Goal: Find contact information: Find contact information

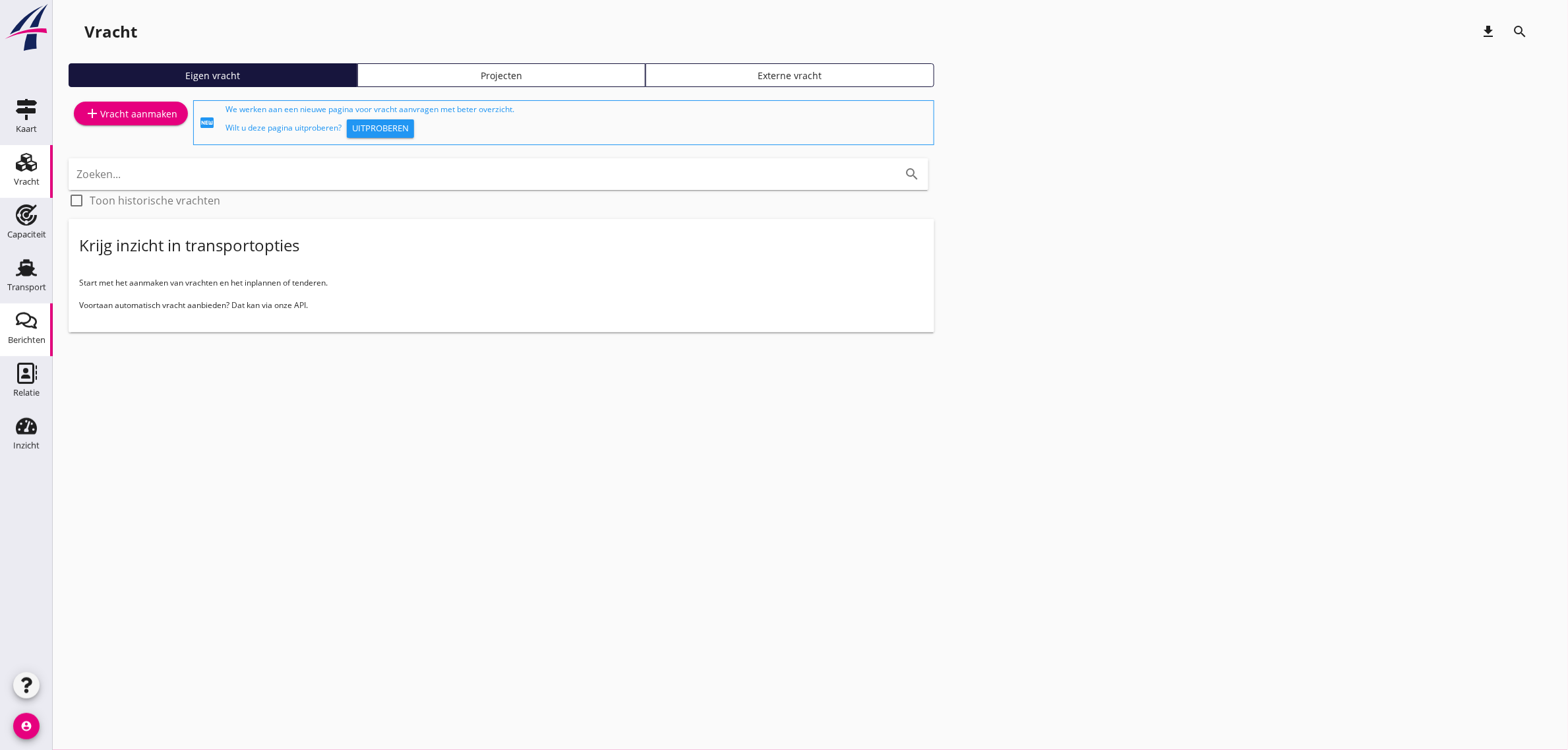
click at [37, 304] on link "Berichten Berichten" at bounding box center [26, 330] width 53 height 53
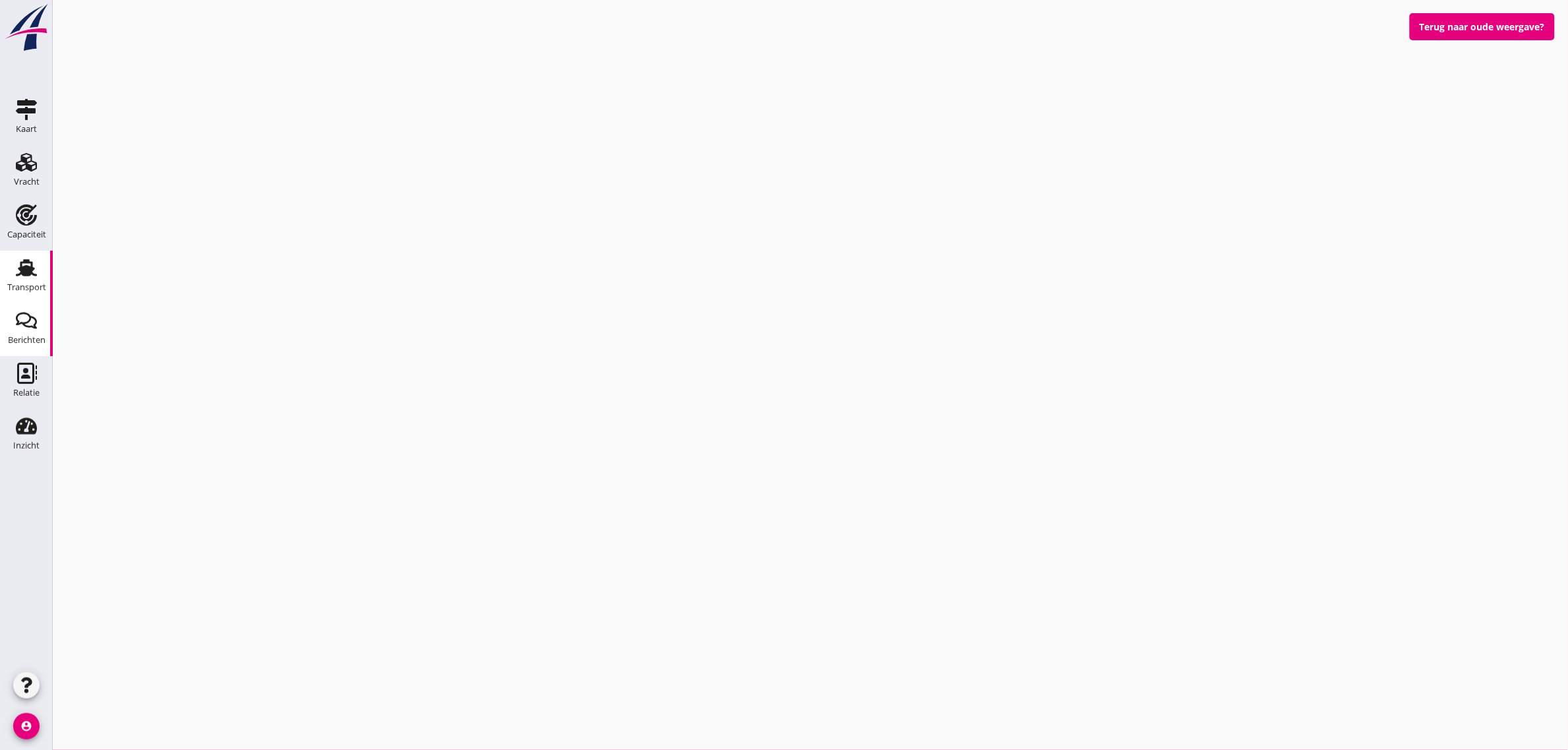
click at [40, 295] on div "Transport" at bounding box center [27, 288] width 39 height 19
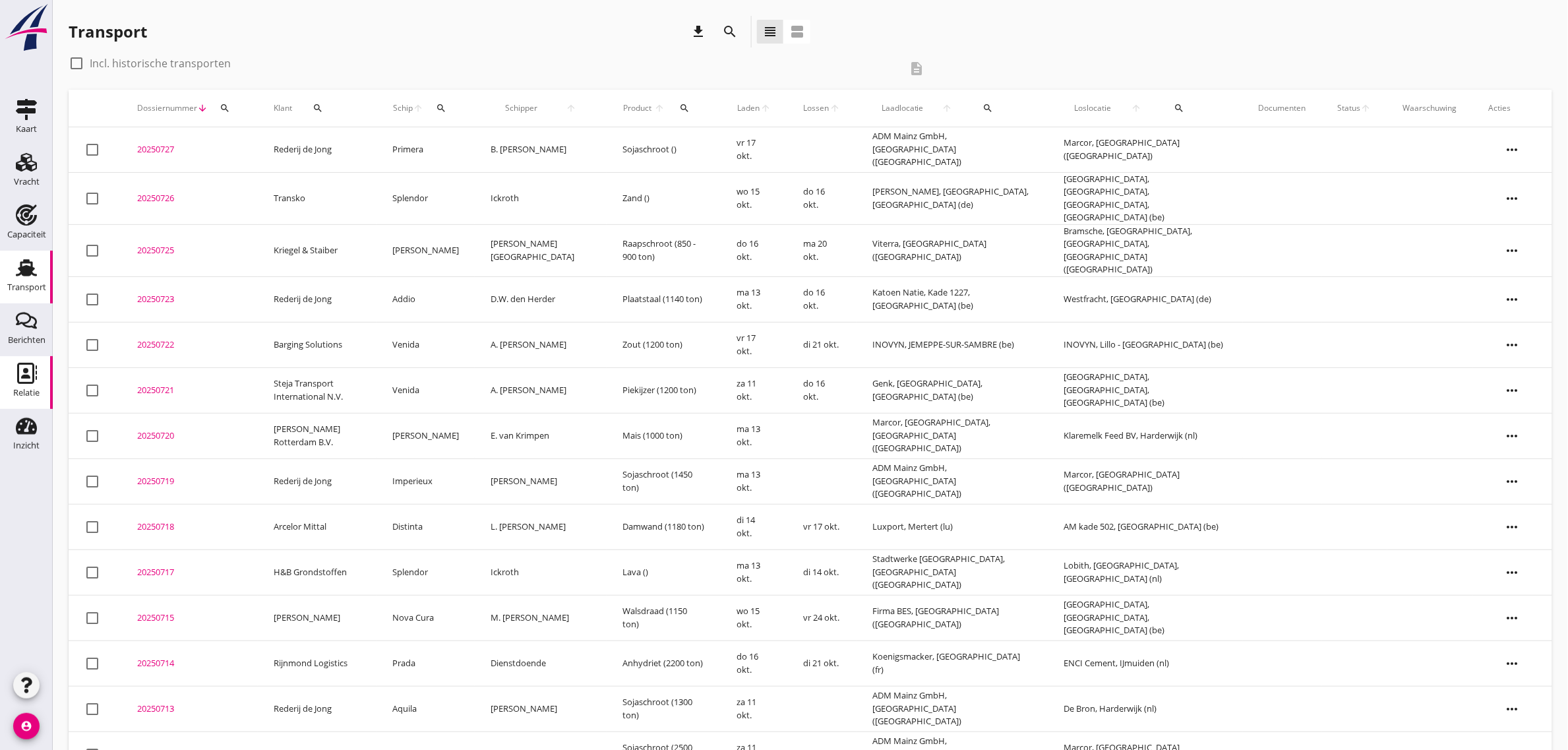
click at [39, 378] on div "Relatie" at bounding box center [26, 373] width 32 height 21
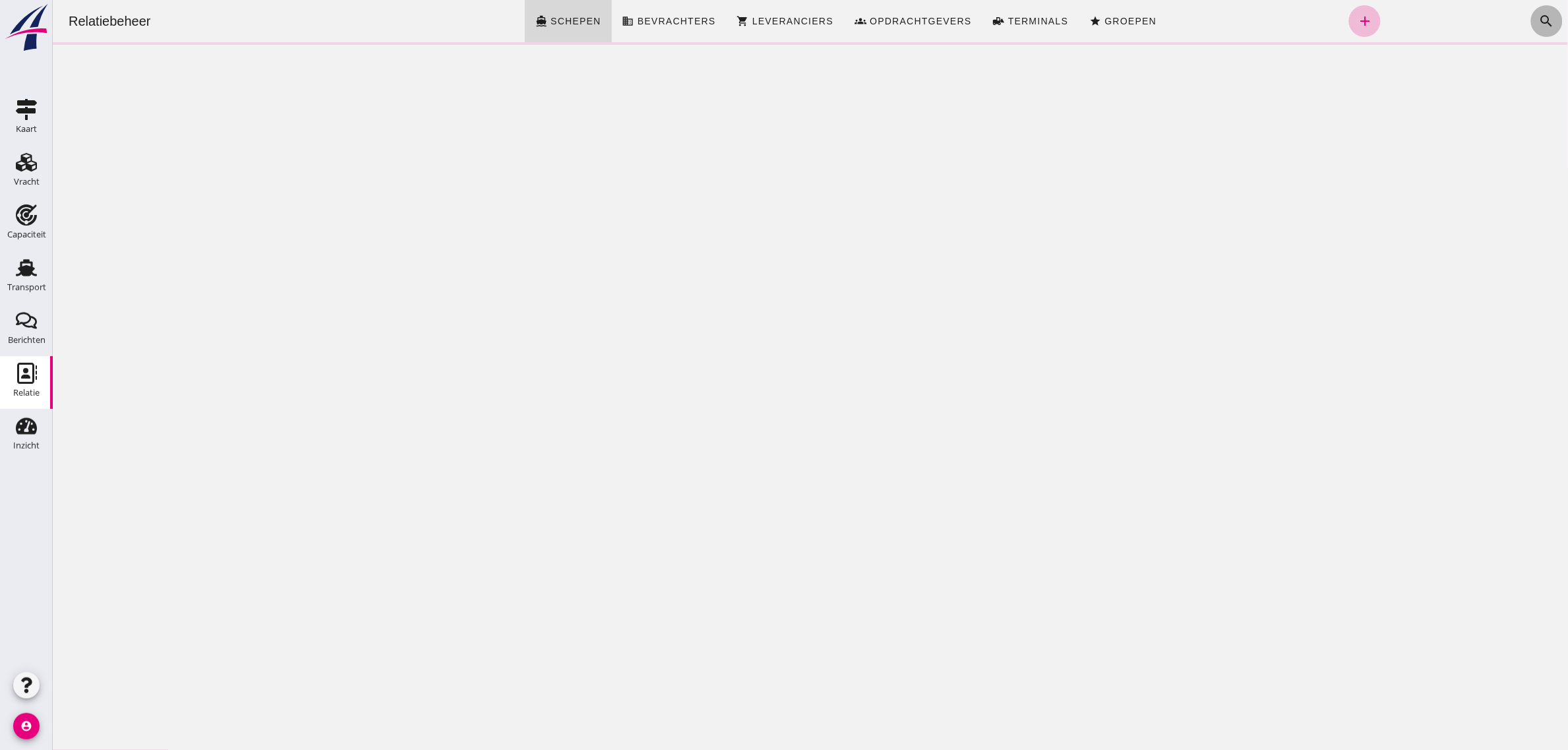
click at [1538, 22] on icon "search" at bounding box center [1546, 20] width 16 height 16
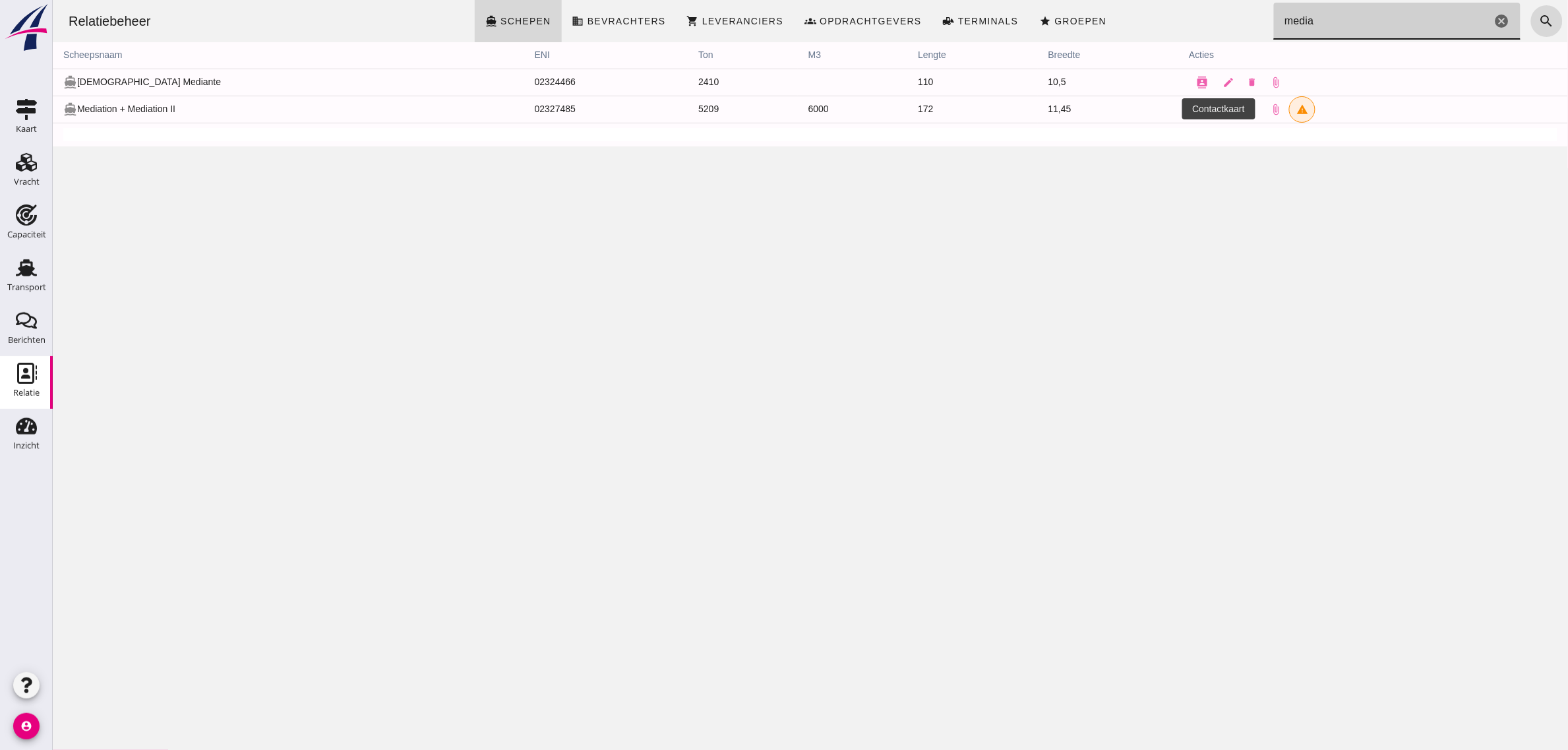
type input "media"
click at [1196, 110] on icon "contacts" at bounding box center [1202, 110] width 12 height 12
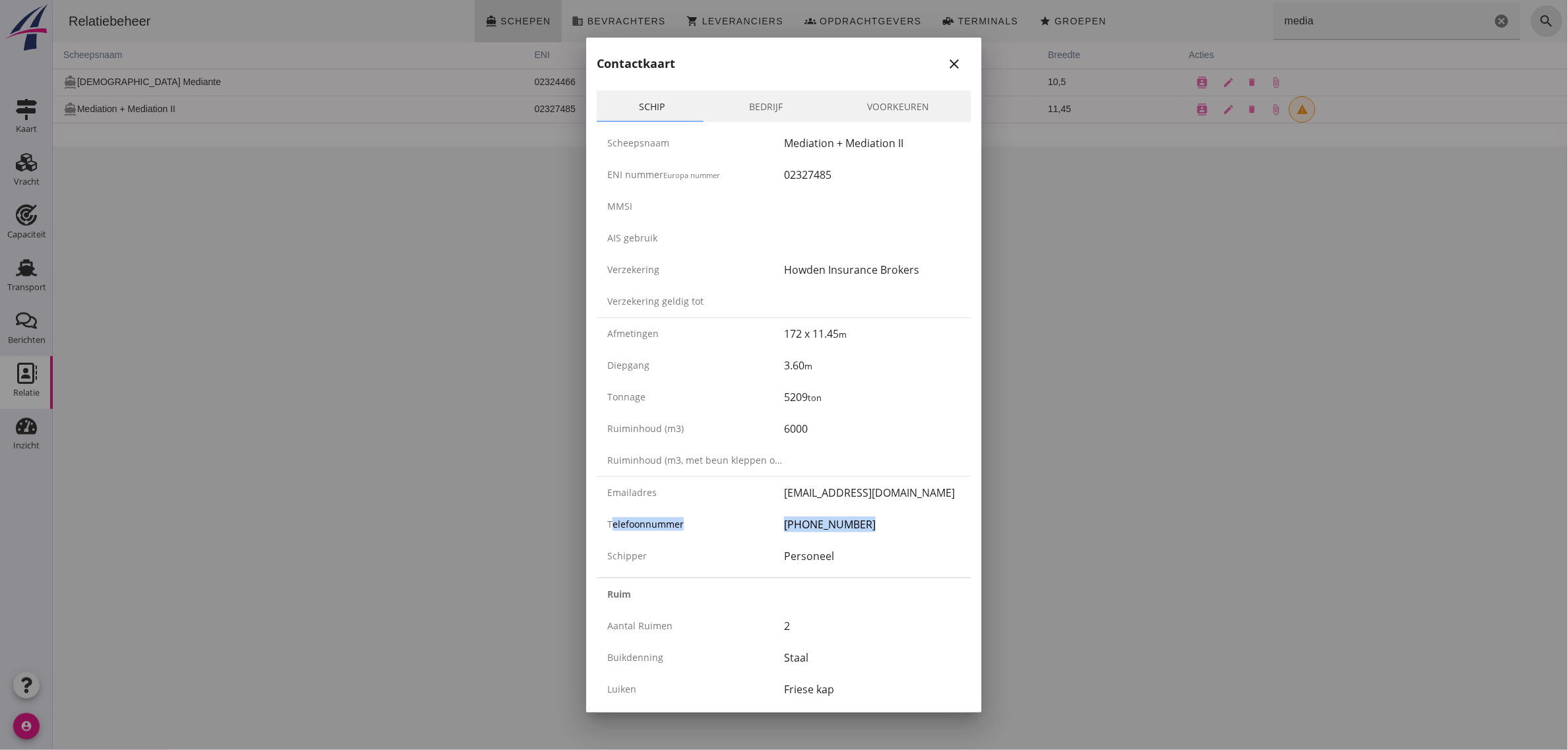
drag, startPoint x: 603, startPoint y: 520, endPoint x: 863, endPoint y: 531, distance: 260.2
click at [863, 531] on div "Telefoonnummer [PHONE_NUMBER]" at bounding box center [784, 524] width 375 height 32
click at [863, 531] on div "[PHONE_NUMBER]" at bounding box center [873, 524] width 177 height 16
drag, startPoint x: 592, startPoint y: 516, endPoint x: 882, endPoint y: 539, distance: 290.9
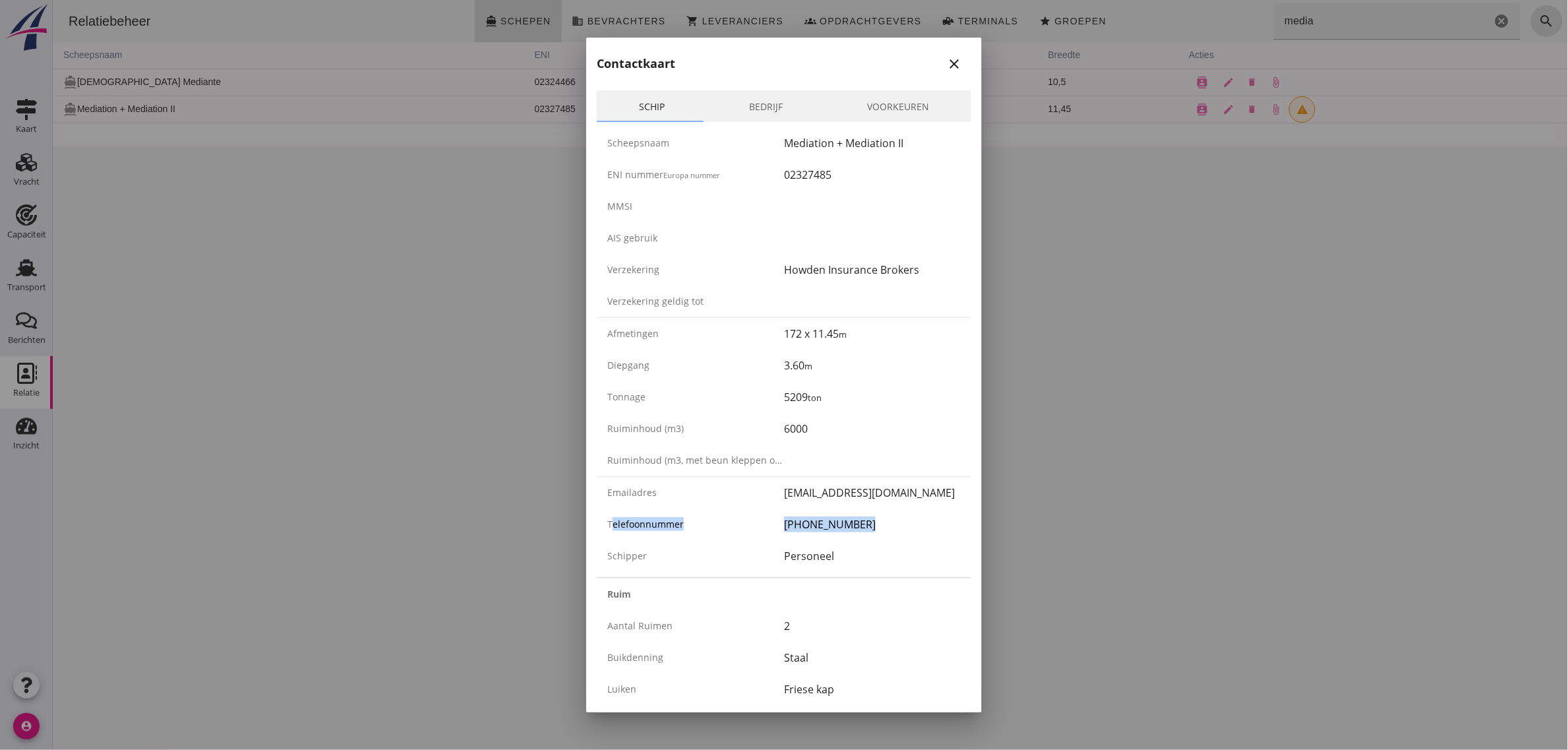
click at [882, 538] on div "Telefoonnummer [PHONE_NUMBER]" at bounding box center [784, 524] width 375 height 32
drag, startPoint x: 761, startPoint y: 519, endPoint x: 588, endPoint y: 516, distance: 173.0
click at [597, 519] on div "Telefoonnummer [PHONE_NUMBER]" at bounding box center [784, 524] width 375 height 32
drag, startPoint x: 648, startPoint y: 526, endPoint x: 905, endPoint y: 534, distance: 257.1
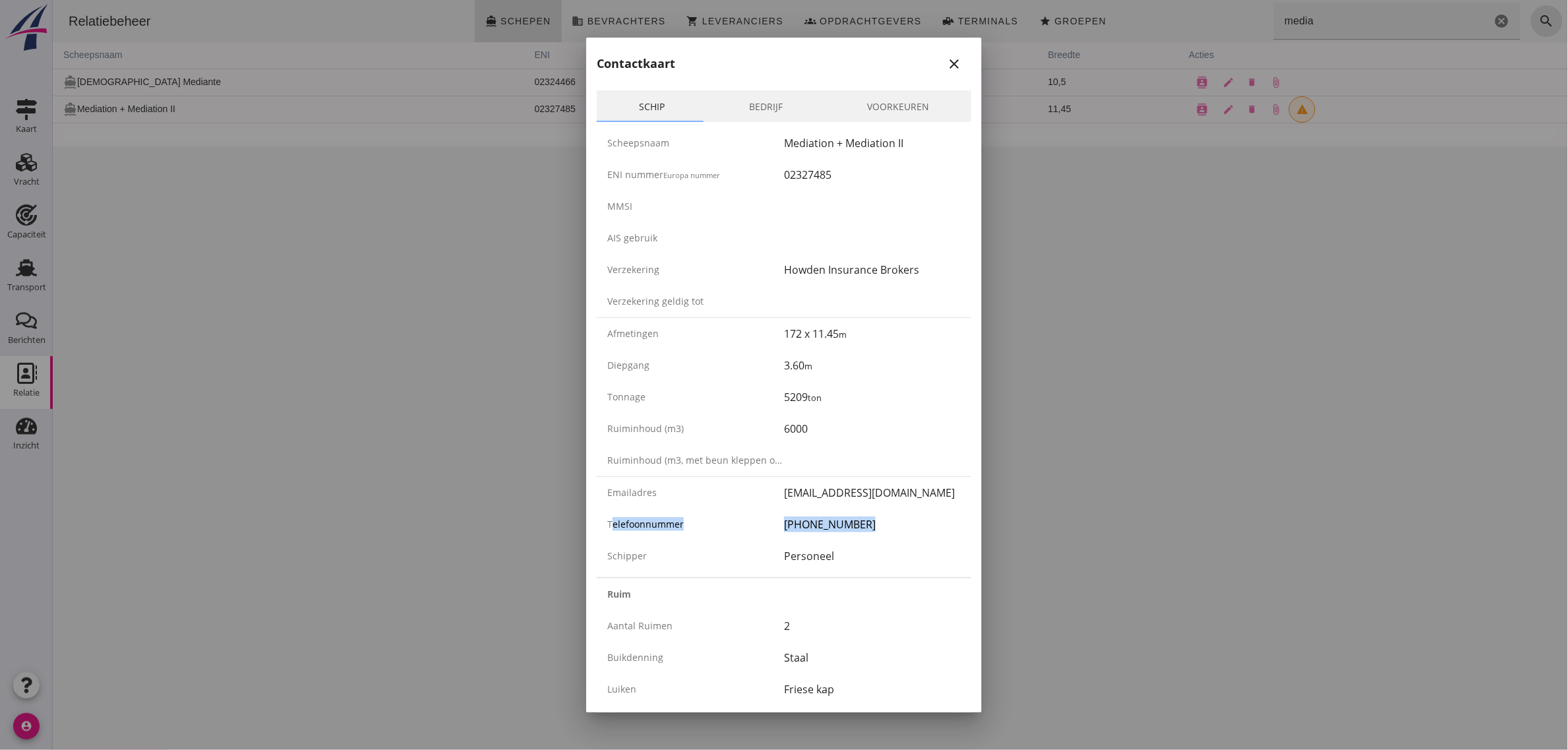
click at [905, 534] on div "Telefoonnummer [PHONE_NUMBER]" at bounding box center [784, 524] width 375 height 32
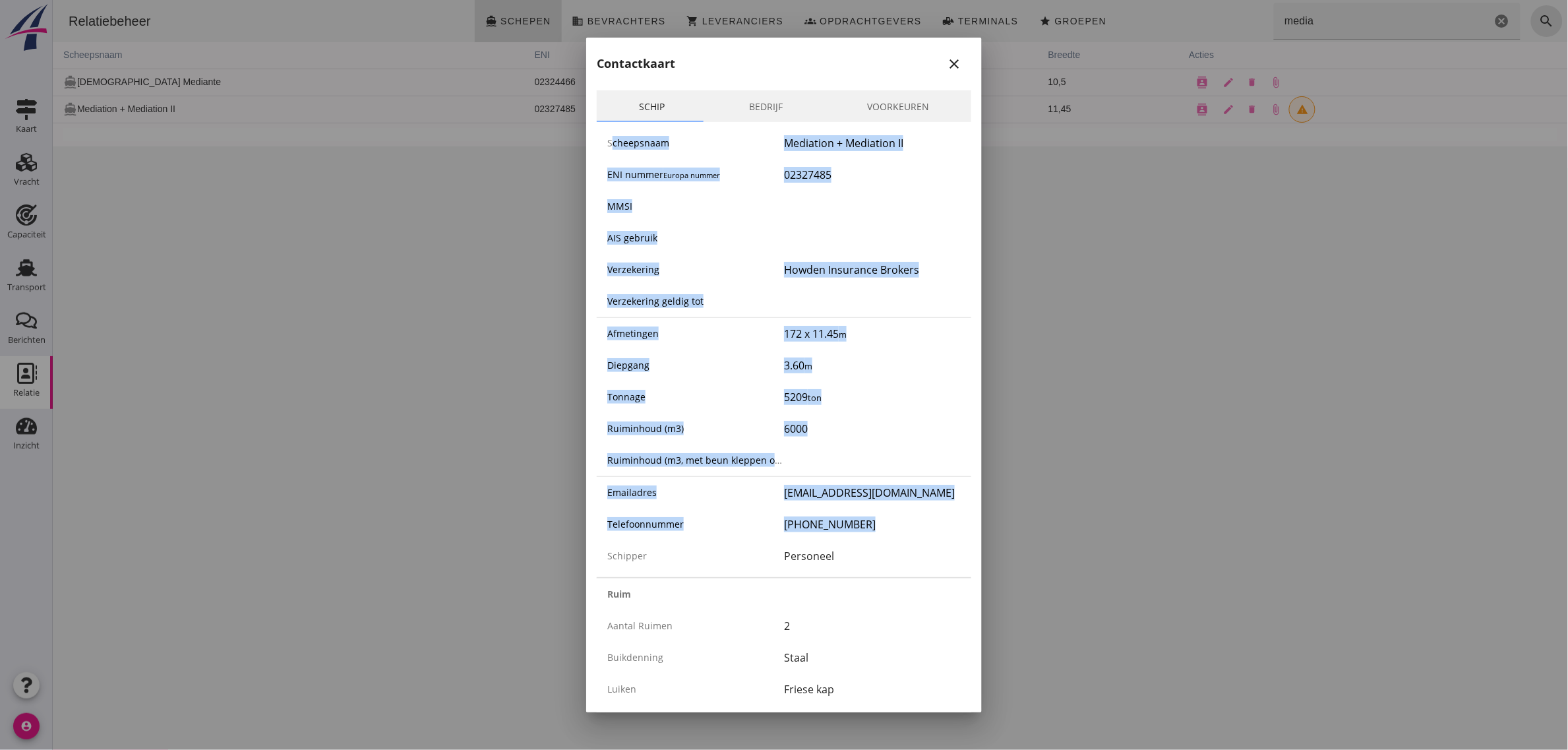
drag, startPoint x: 864, startPoint y: 528, endPoint x: 592, endPoint y: 139, distance: 474.7
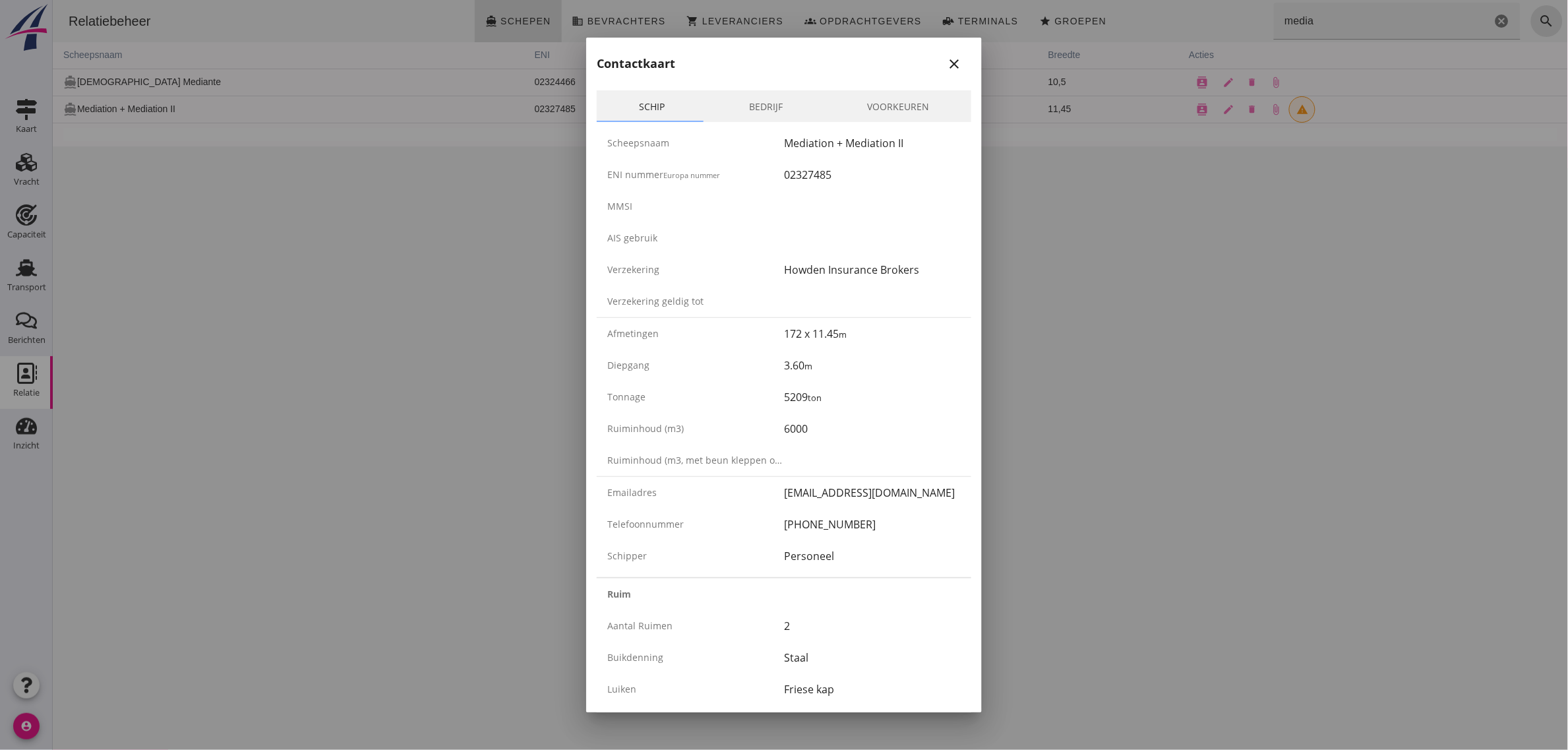
drag, startPoint x: 594, startPoint y: 139, endPoint x: 860, endPoint y: 611, distance: 541.8
click at [860, 611] on div "Aantal ruimen 2" at bounding box center [784, 626] width 375 height 32
drag, startPoint x: 594, startPoint y: 522, endPoint x: 868, endPoint y: 552, distance: 275.6
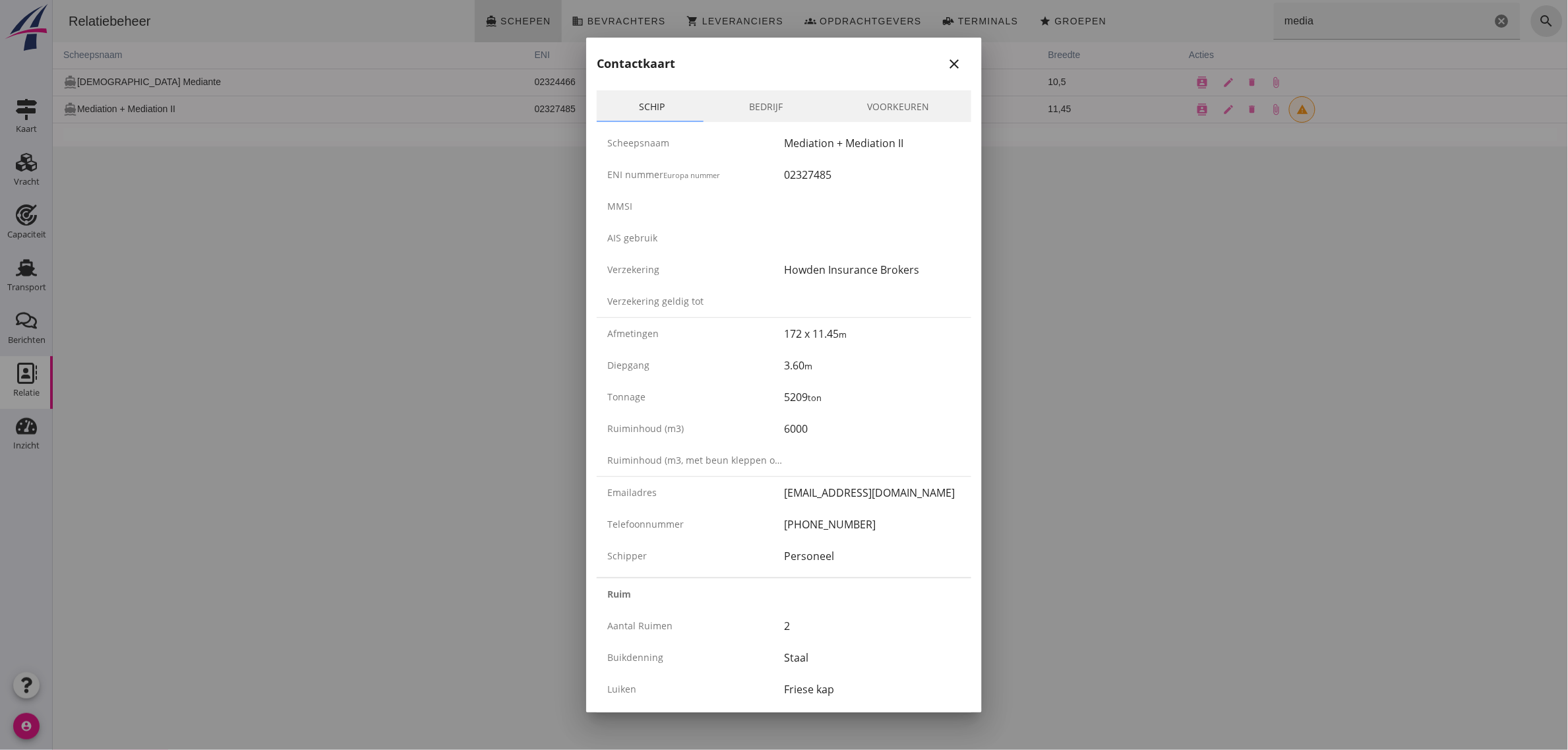
click at [868, 552] on div "Personeel" at bounding box center [873, 556] width 177 height 16
drag, startPoint x: 868, startPoint y: 552, endPoint x: 608, endPoint y: 130, distance: 495.7
click at [608, 130] on div "Scheepsnaam Mediation + Mediation II ENI nummer Europa nummer 02327485 MMSI AIS…" at bounding box center [784, 349] width 375 height 455
click at [607, 130] on div "Scheepsnaam Mediation + Mediation II" at bounding box center [784, 142] width 375 height 32
drag, startPoint x: 606, startPoint y: 132, endPoint x: 843, endPoint y: 557, distance: 486.6
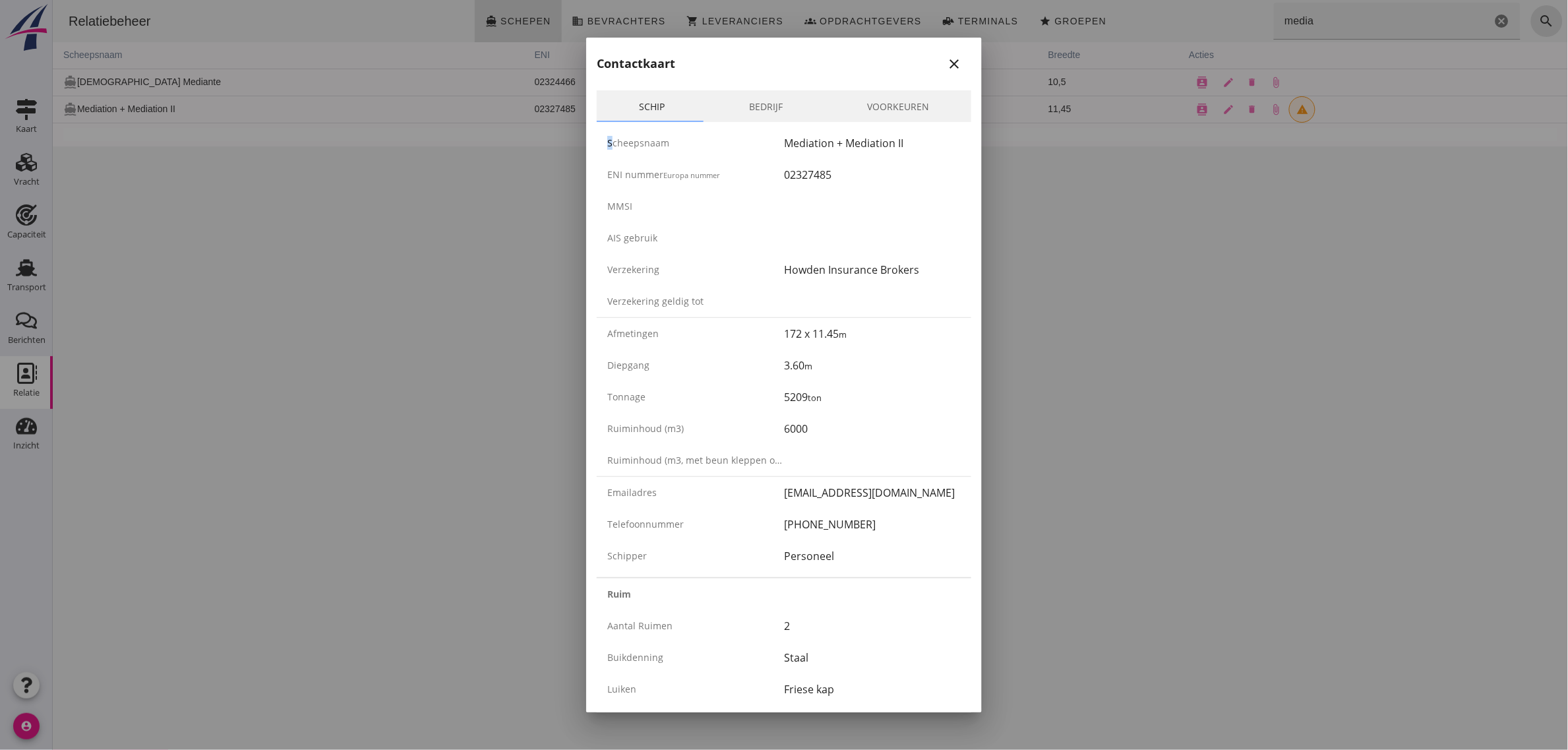
click at [843, 557] on div "Scheepsnaam Mediation + Mediation II ENI nummer Europa nummer 02327485 MMSI AIS…" at bounding box center [784, 349] width 375 height 455
click at [843, 557] on div "Personeel" at bounding box center [873, 556] width 177 height 16
click at [946, 61] on icon "close" at bounding box center [954, 64] width 16 height 16
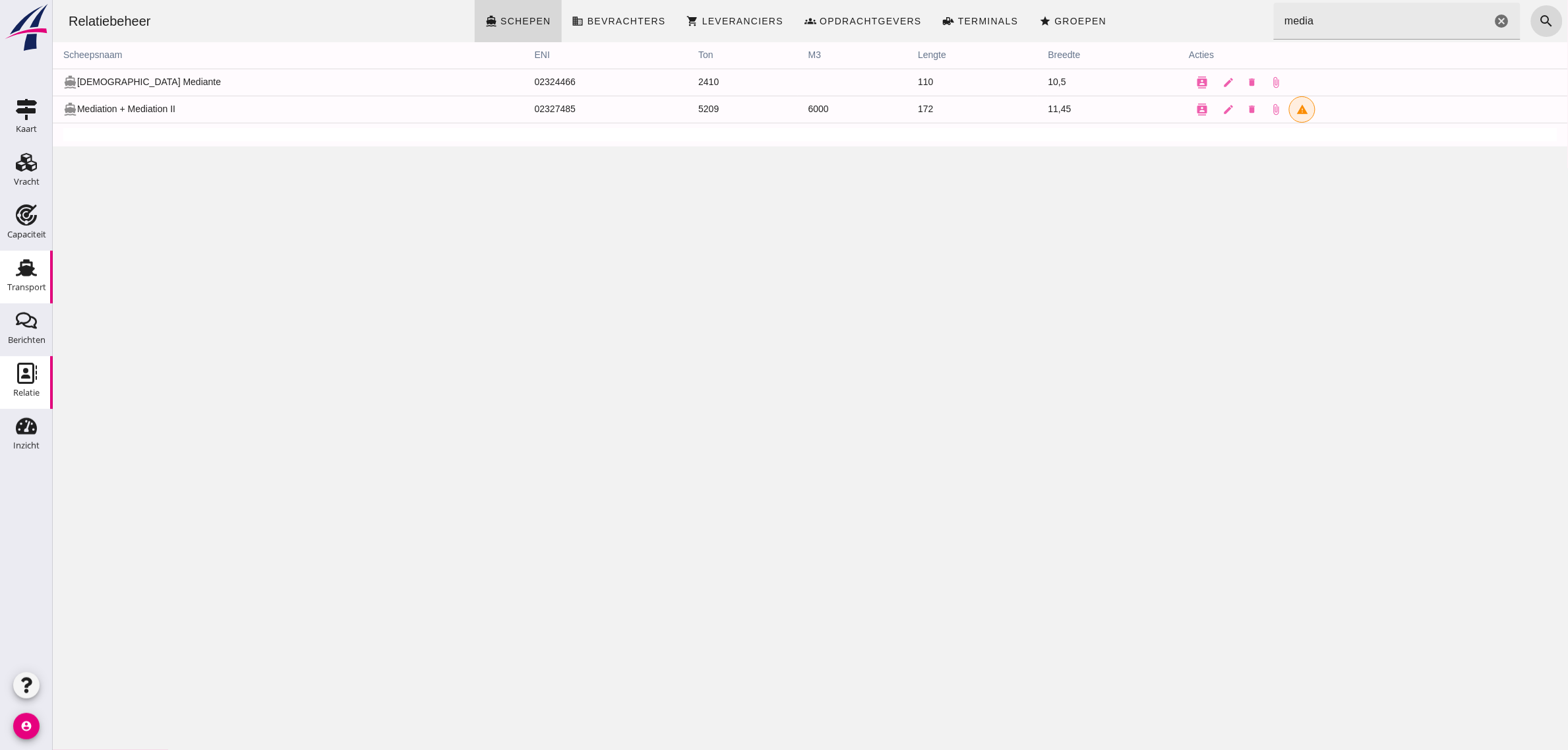
click at [21, 274] on icon "Transport" at bounding box center [26, 268] width 21 height 21
